Goal: Task Accomplishment & Management: Complete application form

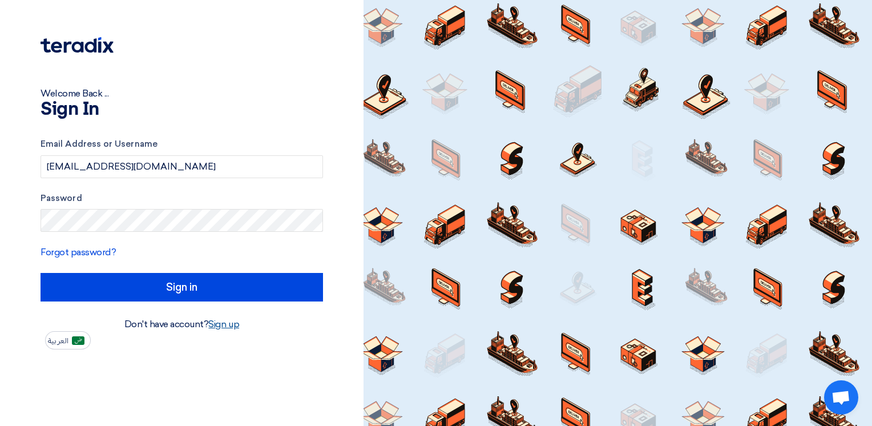
click at [229, 321] on link "Sign up" at bounding box center [223, 323] width 31 height 11
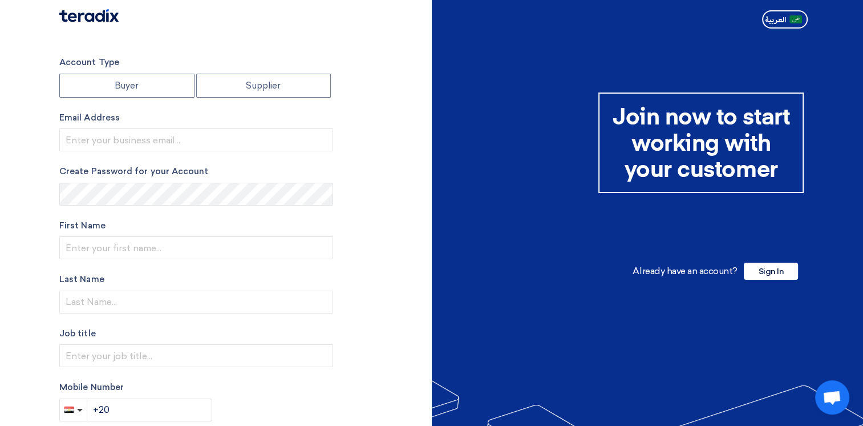
drag, startPoint x: 268, startPoint y: 88, endPoint x: 246, endPoint y: 99, distance: 23.7
click at [267, 89] on label "Supplier" at bounding box center [263, 86] width 135 height 24
click at [267, 89] on input "Supplier" at bounding box center [264, 85] width 134 height 23
radio input "true"
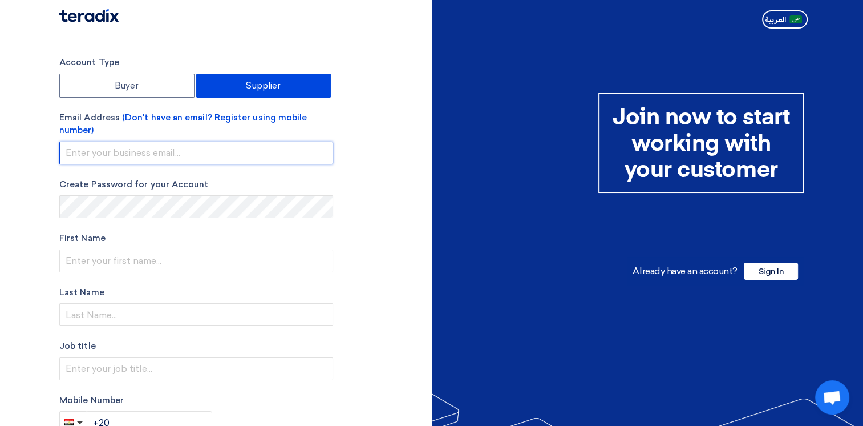
click at [128, 158] on input "email" at bounding box center [196, 153] width 274 height 23
paste input "[EMAIL_ADDRESS][DOMAIN_NAME]"
type input "[EMAIL_ADDRESS][DOMAIN_NAME]"
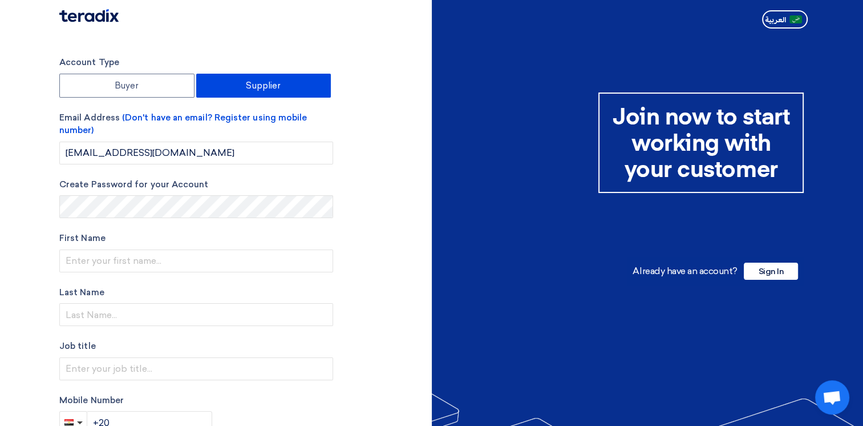
click at [363, 131] on div "Account Type Buyer Supplier Email Address (Don't have an email? Register using …" at bounding box center [241, 331] width 381 height 551
click at [361, 195] on div "Account Type Buyer Supplier Email Address (Don't have an email? Register using …" at bounding box center [241, 331] width 381 height 551
click at [343, 170] on div "Account Type Buyer Supplier Email Address (Don't have an email? Register using …" at bounding box center [241, 331] width 381 height 551
click at [365, 195] on div "Account Type Buyer Supplier Email Address (Don't have an email? Register using …" at bounding box center [241, 331] width 381 height 551
